Goal: Navigation & Orientation: Find specific page/section

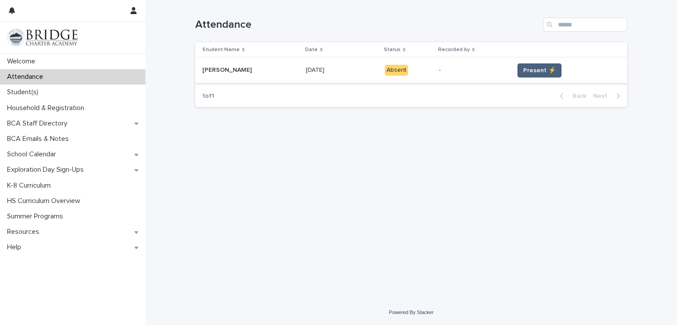
click at [529, 68] on span "Present ⚡" at bounding box center [539, 70] width 33 height 9
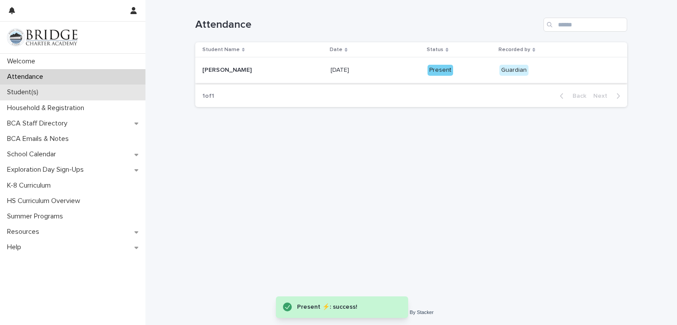
click at [63, 91] on div "Student(s)" at bounding box center [72, 92] width 145 height 15
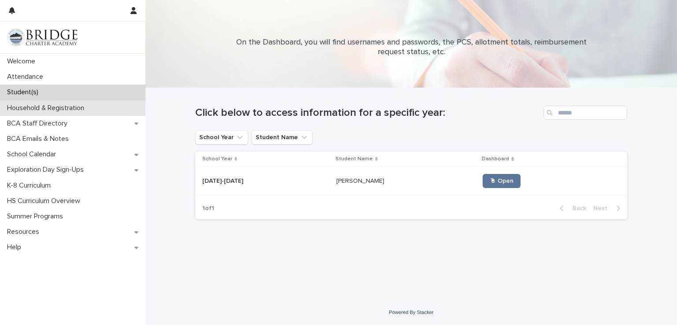
click at [63, 111] on p "Household & Registration" at bounding box center [48, 108] width 88 height 8
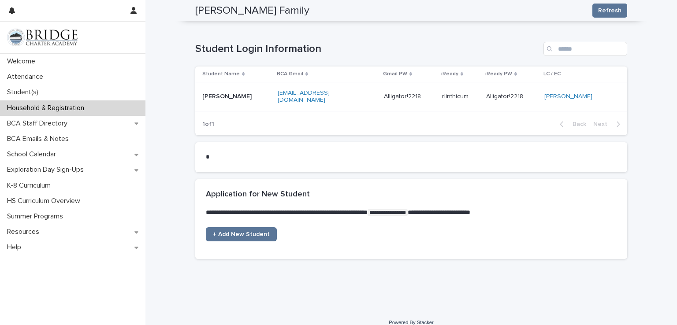
scroll to position [496, 0]
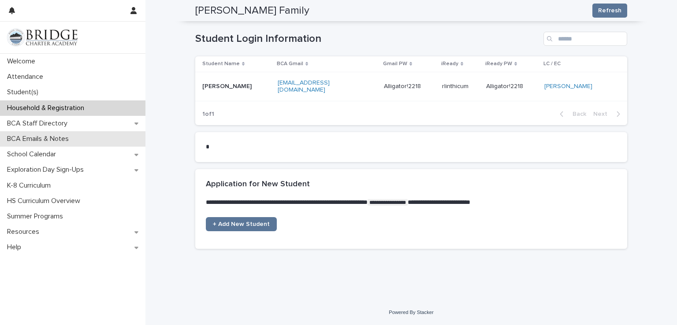
click at [97, 137] on div "BCA Emails & Notes" at bounding box center [72, 138] width 145 height 15
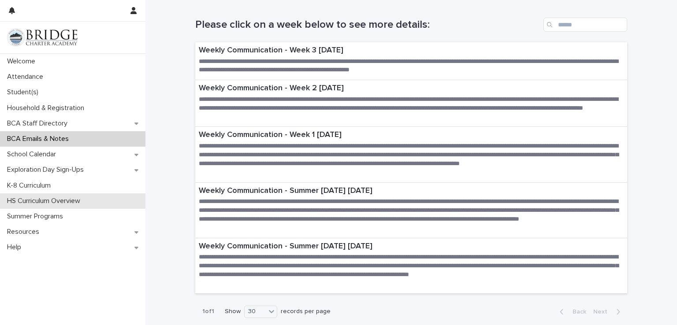
click at [62, 197] on p "HS Curriculum Overview" at bounding box center [46, 201] width 84 height 8
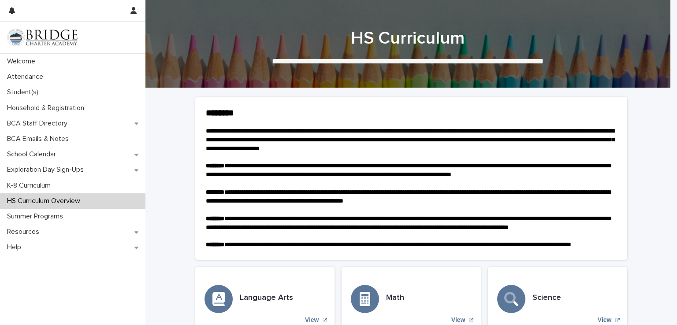
click at [62, 197] on p "HS Curriculum Overview" at bounding box center [46, 201] width 84 height 8
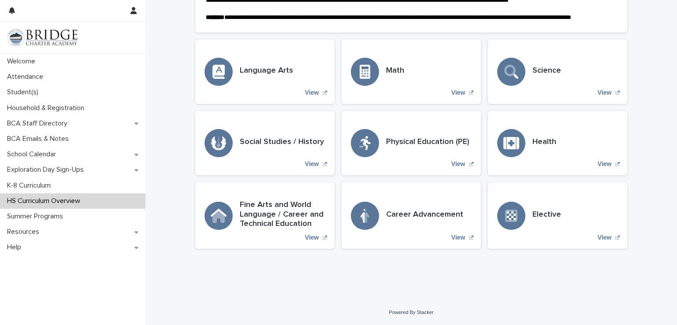
scroll to position [244, 0]
